Goal: Navigation & Orientation: Find specific page/section

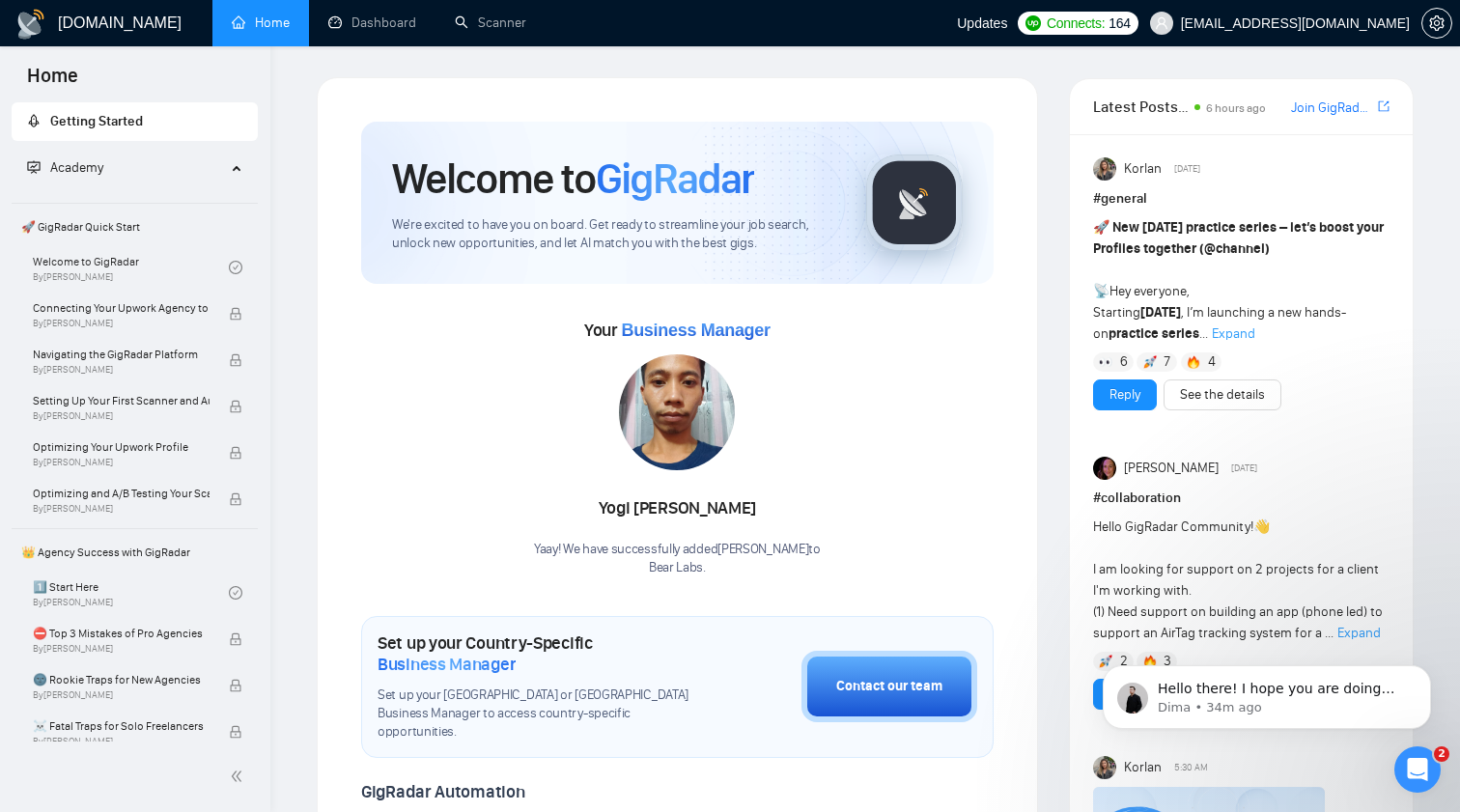
click at [686, 510] on div "[PERSON_NAME]" at bounding box center [677, 509] width 287 height 33
click at [715, 505] on div "[PERSON_NAME]" at bounding box center [677, 509] width 287 height 33
click at [719, 511] on div "[PERSON_NAME]" at bounding box center [677, 509] width 287 height 33
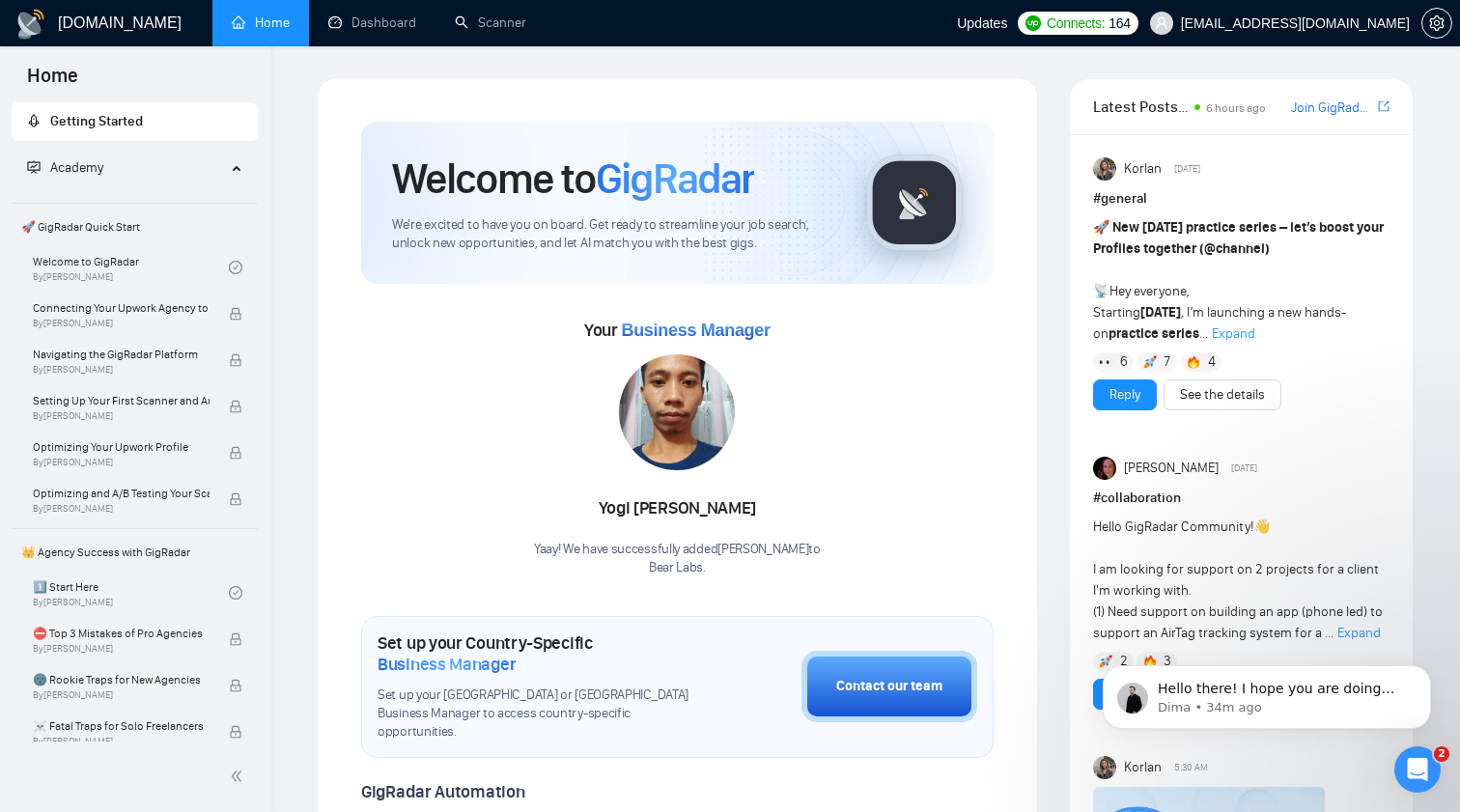
click at [673, 593] on div "Welcome to GigRadar We're excited to have you on board. Get ready to streamline…" at bounding box center [677, 761] width 632 height 1280
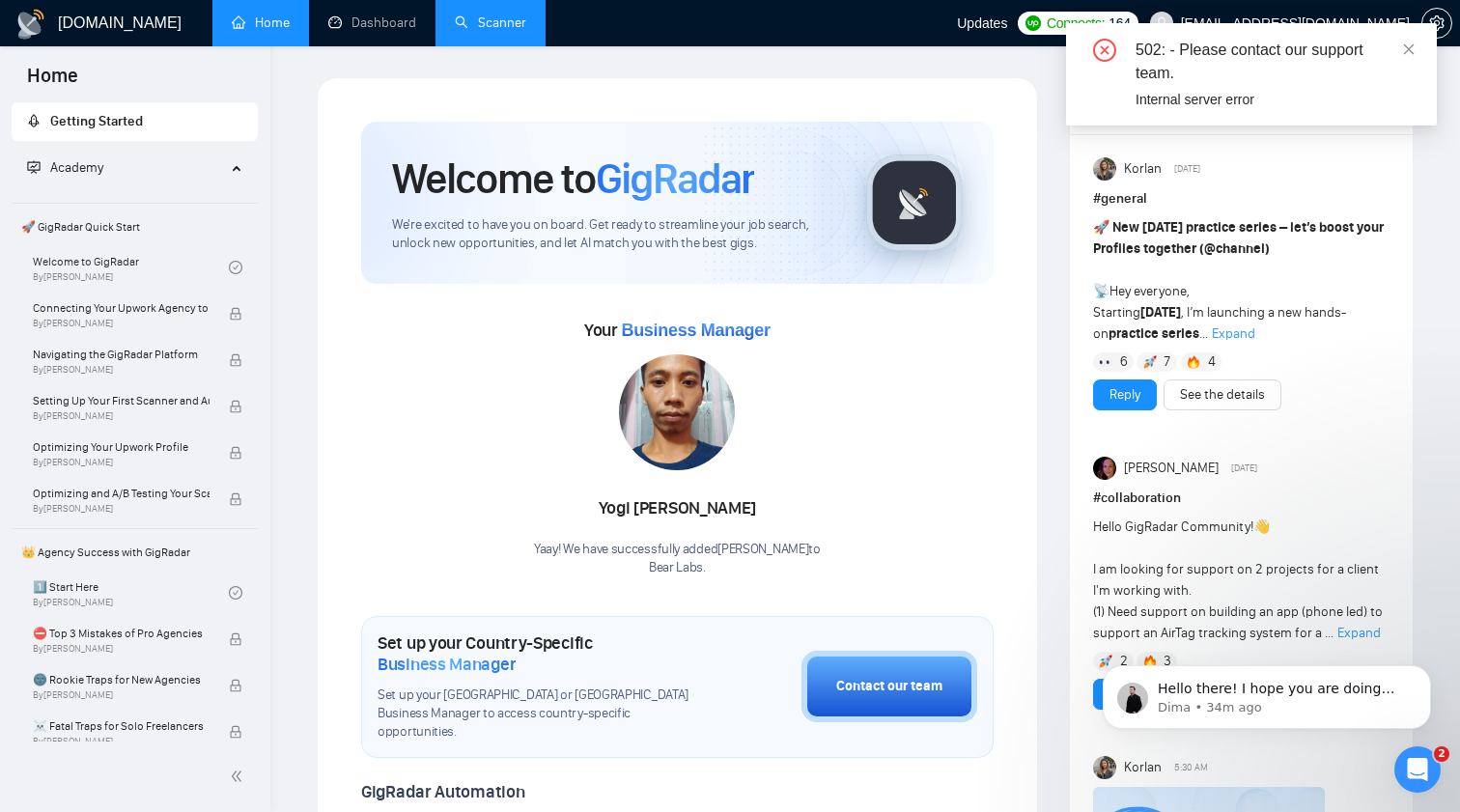
click at [501, 27] on link "Scanner" at bounding box center [491, 23] width 72 height 17
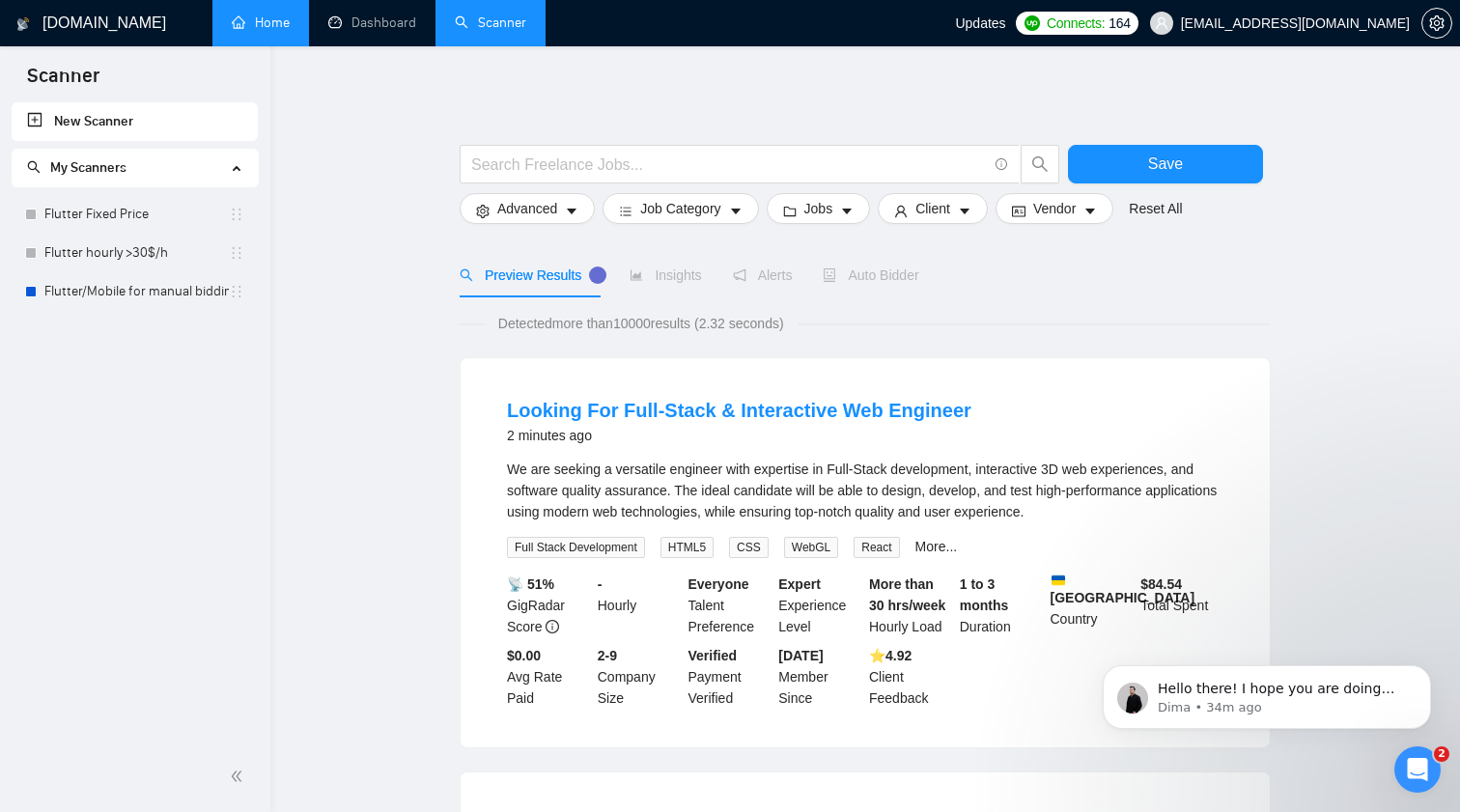
click at [287, 15] on link "Home" at bounding box center [260, 23] width 58 height 17
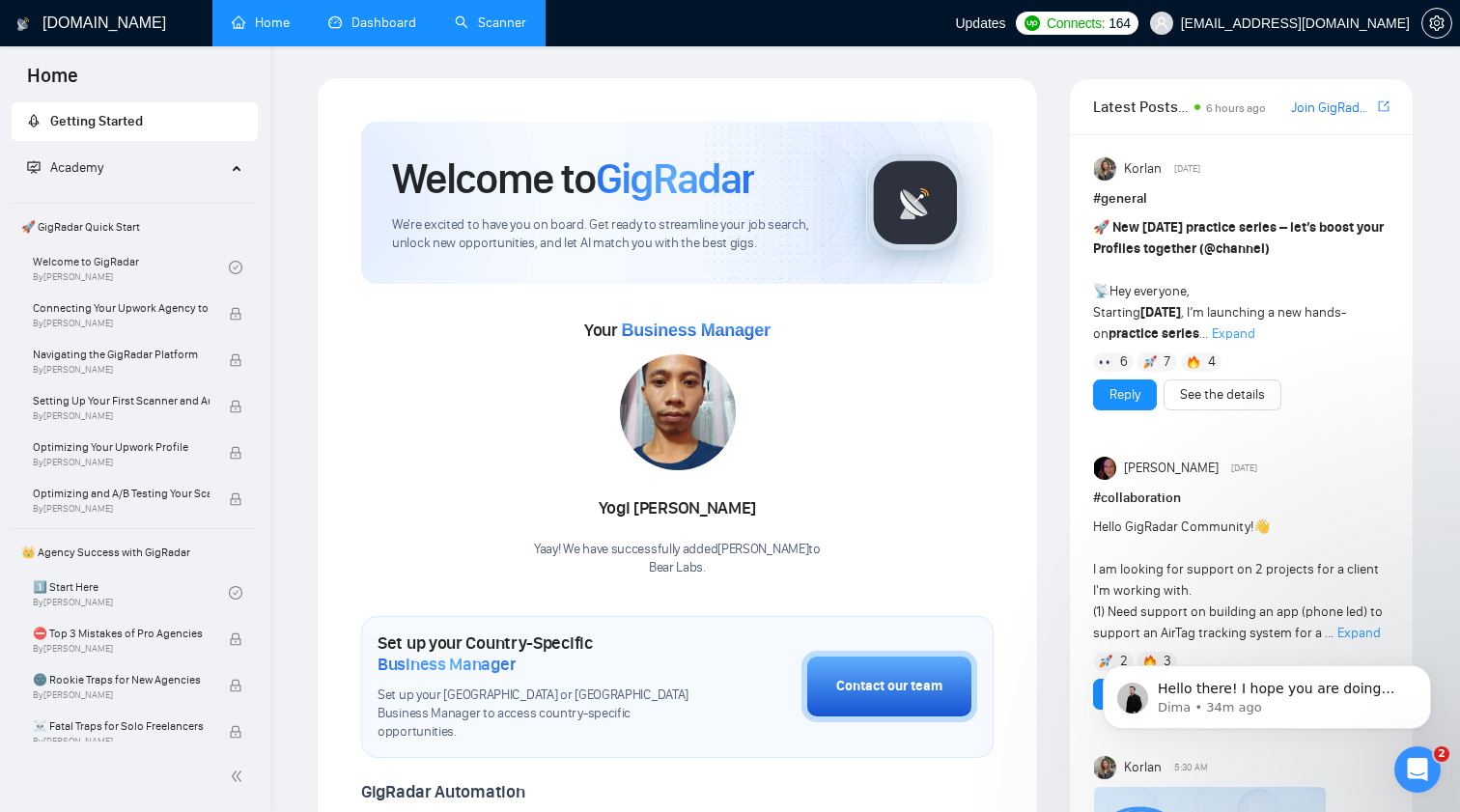
click at [390, 31] on link "Dashboard" at bounding box center [372, 23] width 87 height 17
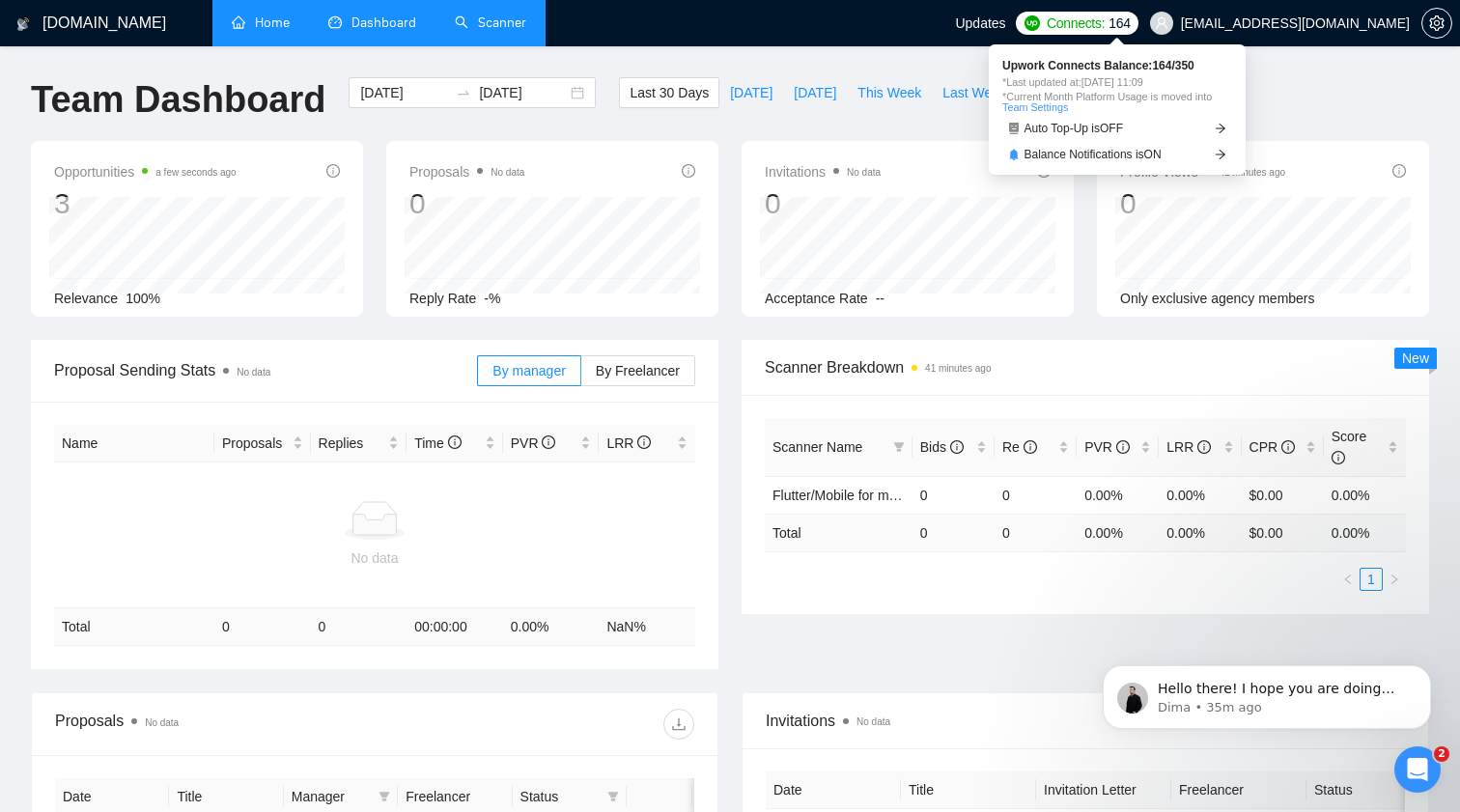
click at [1105, 24] on span "Connects:" at bounding box center [1075, 23] width 58 height 21
